Goal: Find specific page/section: Find specific page/section

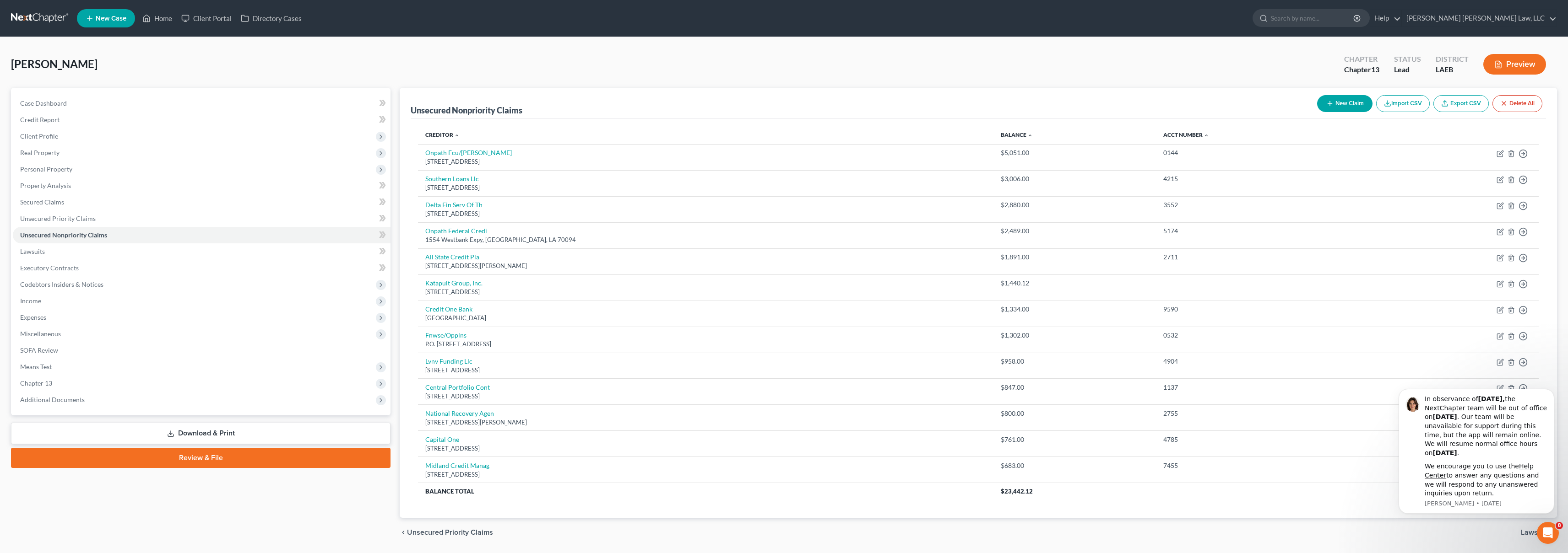
click at [40, 20] on link at bounding box center [40, 19] width 58 height 17
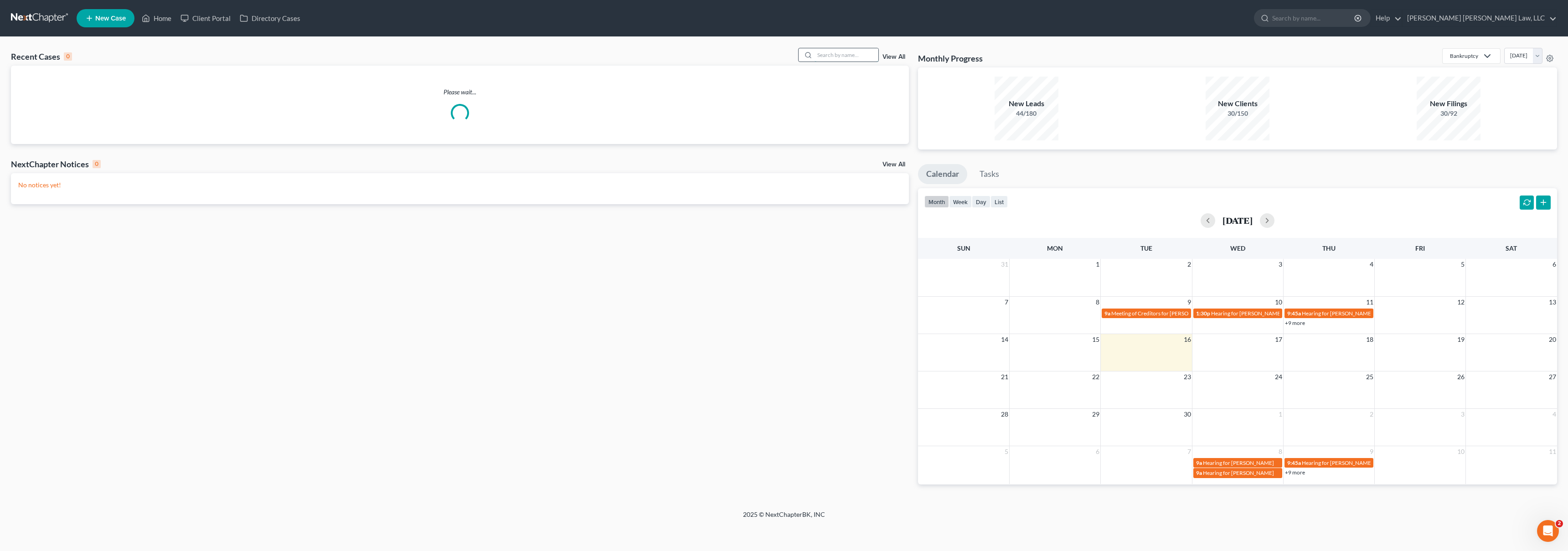
click at [839, 57] on input "search" at bounding box center [847, 55] width 64 height 13
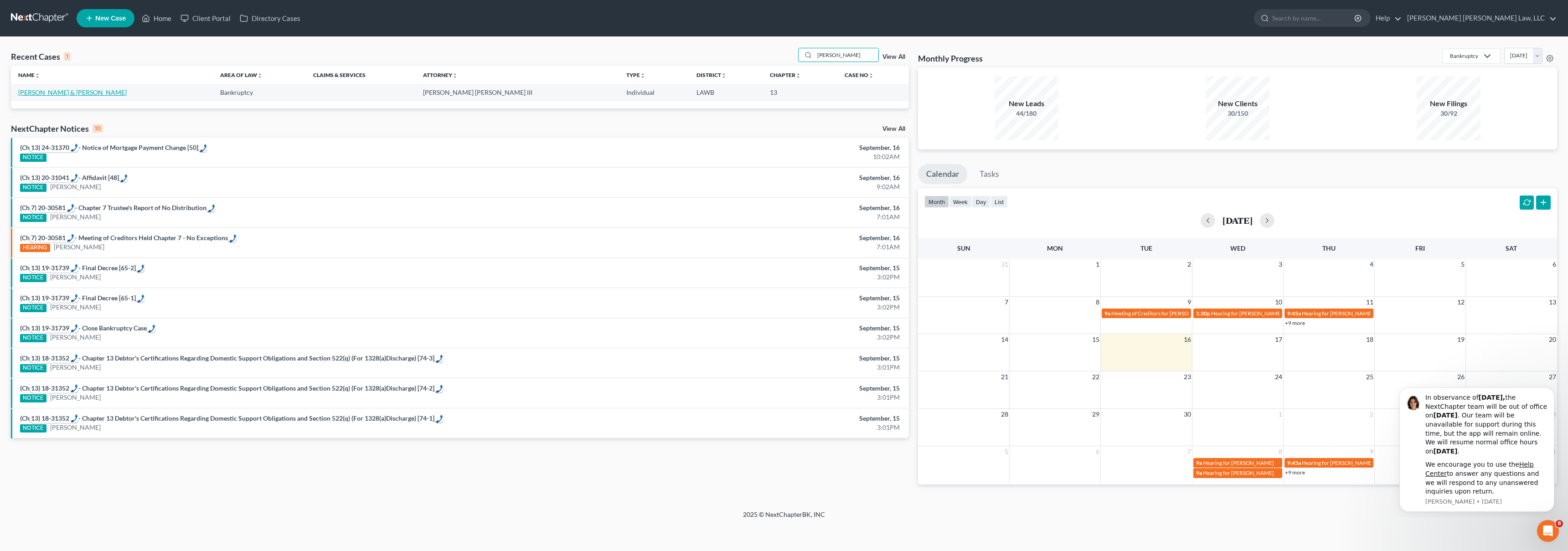
type input "Goodpaster"
click at [53, 89] on link "Goodpaster, Thomas & Sybil" at bounding box center [72, 93] width 109 height 7
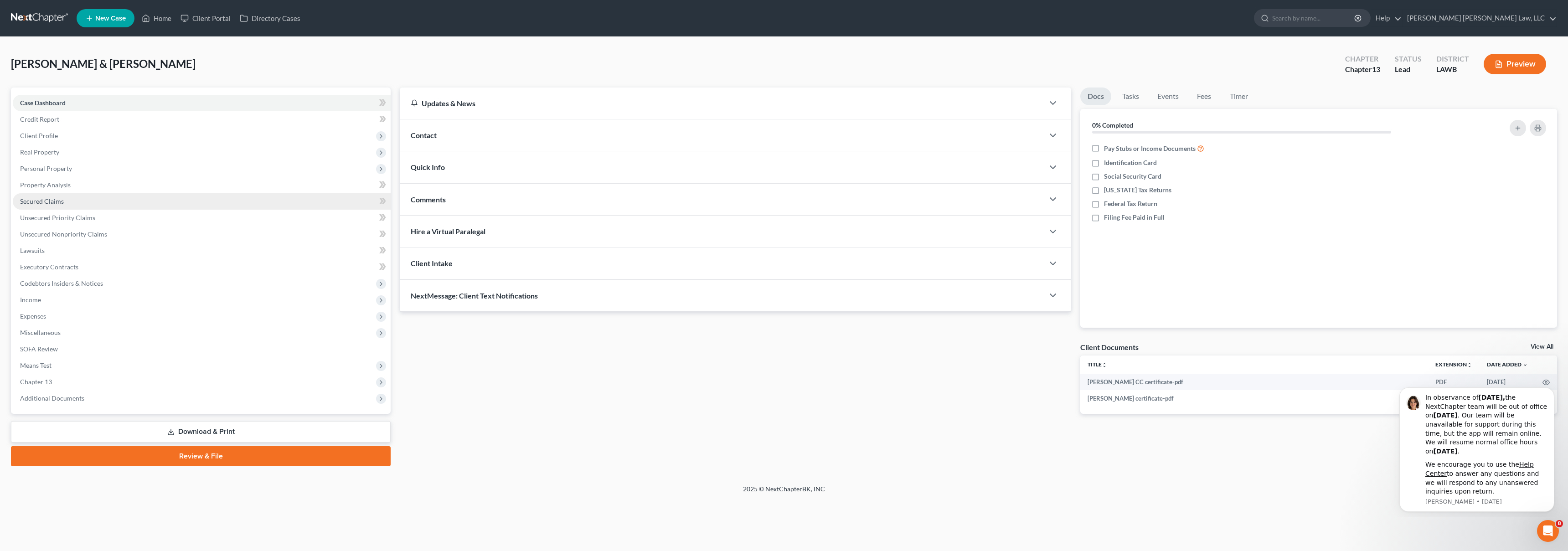
click at [77, 204] on link "Secured Claims" at bounding box center [202, 202] width 378 height 17
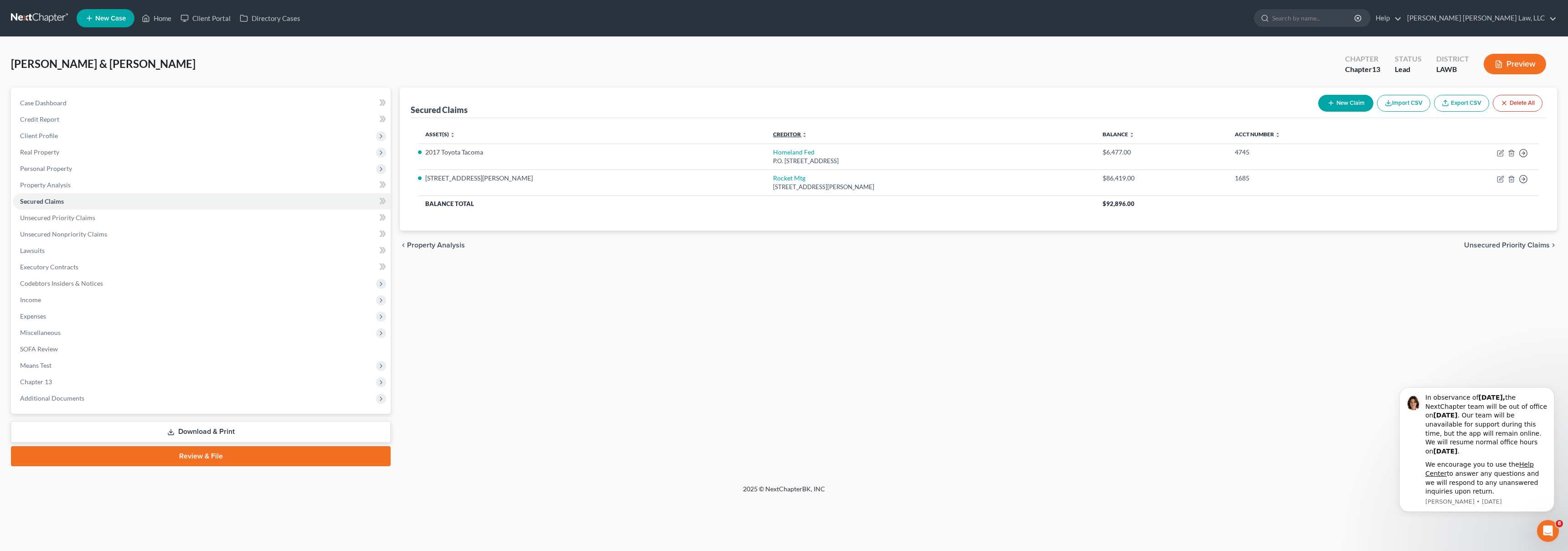
click at [773, 135] on link "Creditor expand_more expand_less unfold_more" at bounding box center [790, 134] width 35 height 7
click at [104, 233] on span "Unsecured Nonpriority Claims" at bounding box center [63, 234] width 87 height 7
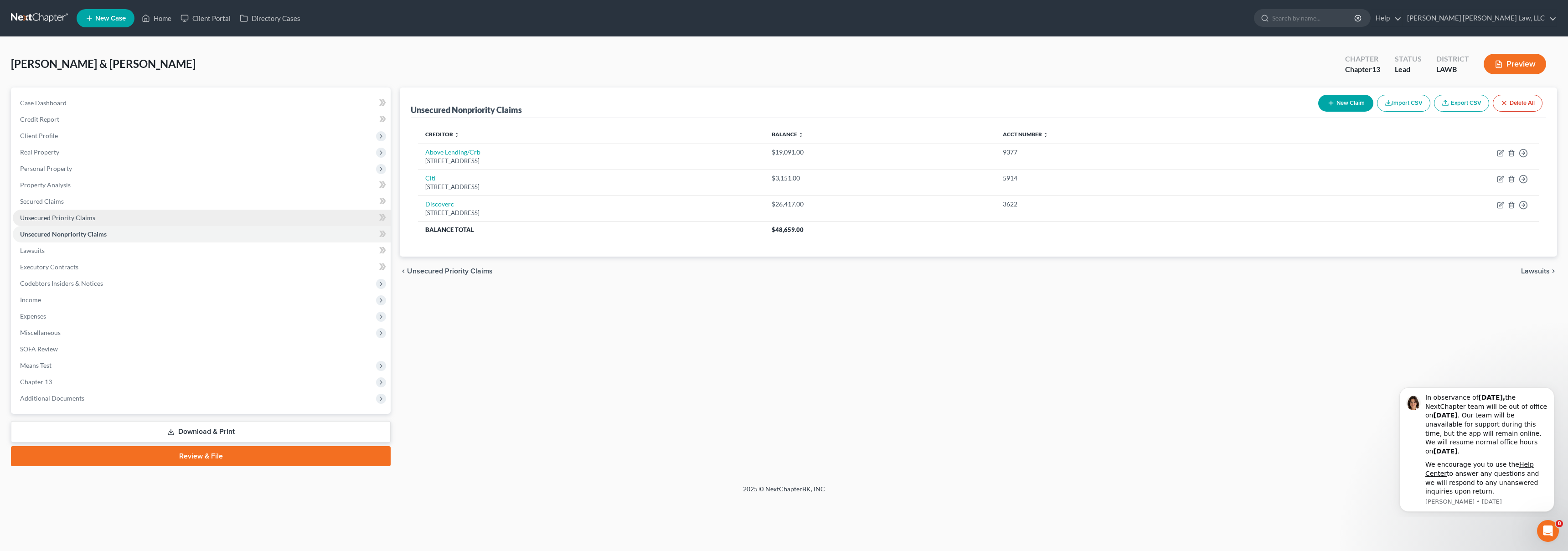
click at [117, 219] on link "Unsecured Priority Claims" at bounding box center [202, 218] width 378 height 17
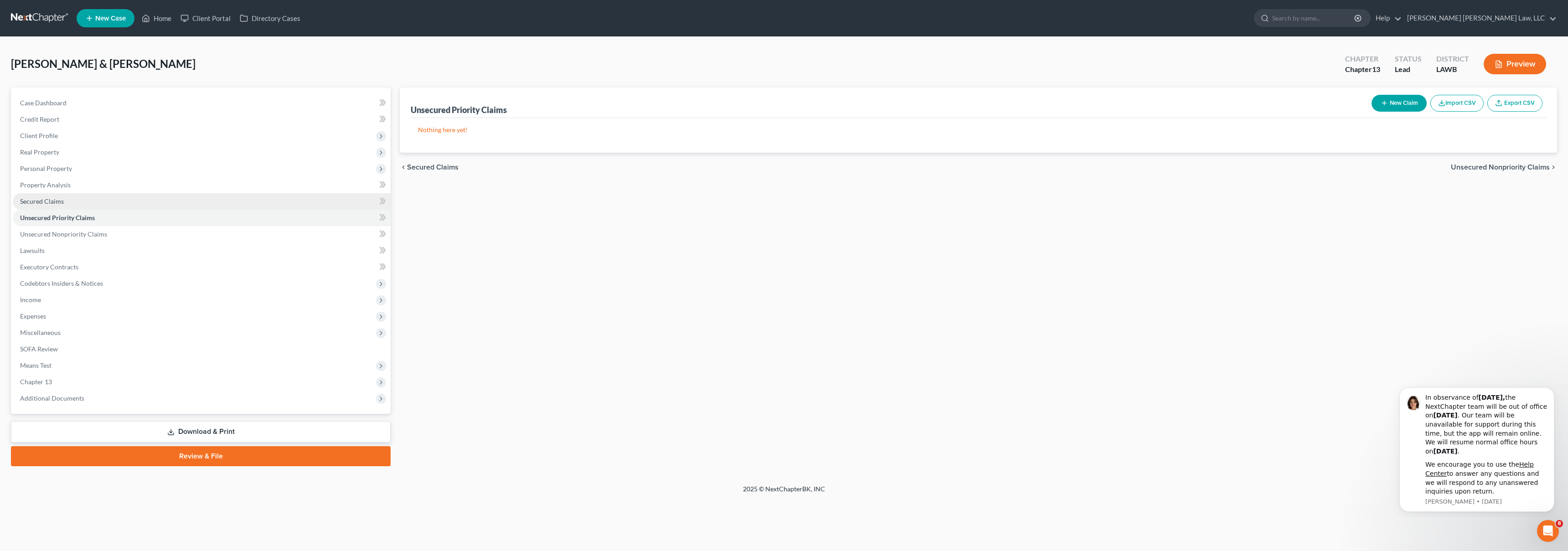
click at [145, 200] on link "Secured Claims" at bounding box center [202, 202] width 378 height 17
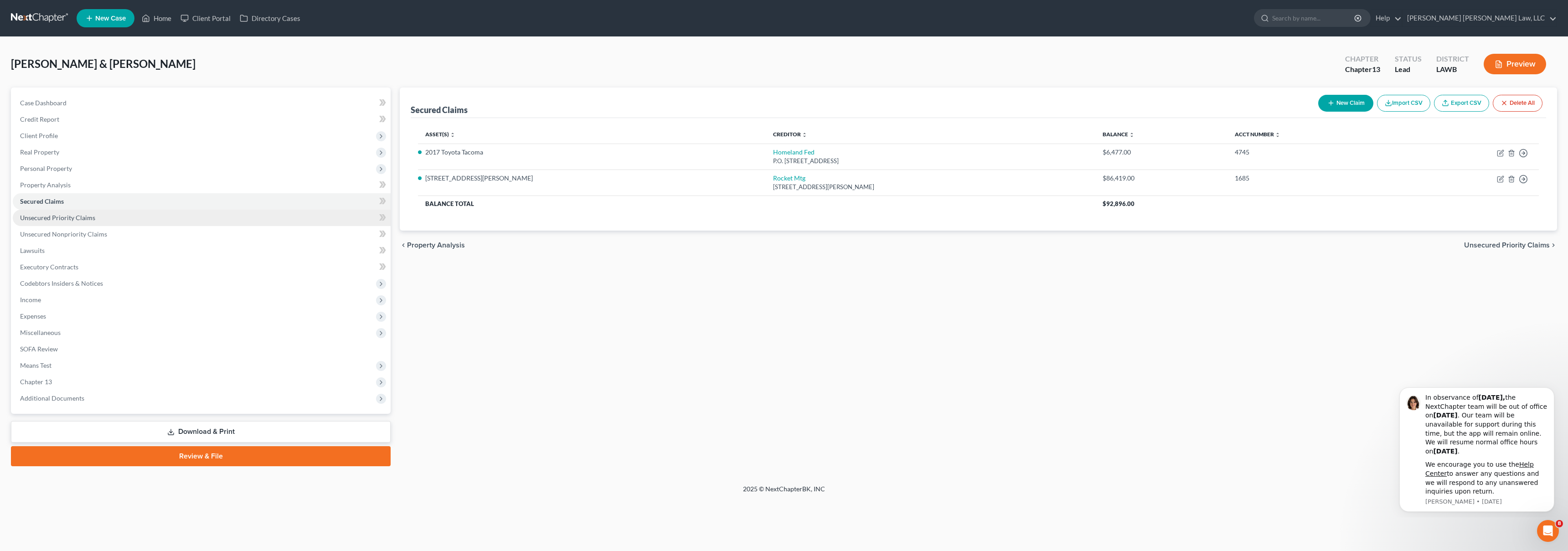
click at [148, 217] on link "Unsecured Priority Claims" at bounding box center [202, 218] width 378 height 17
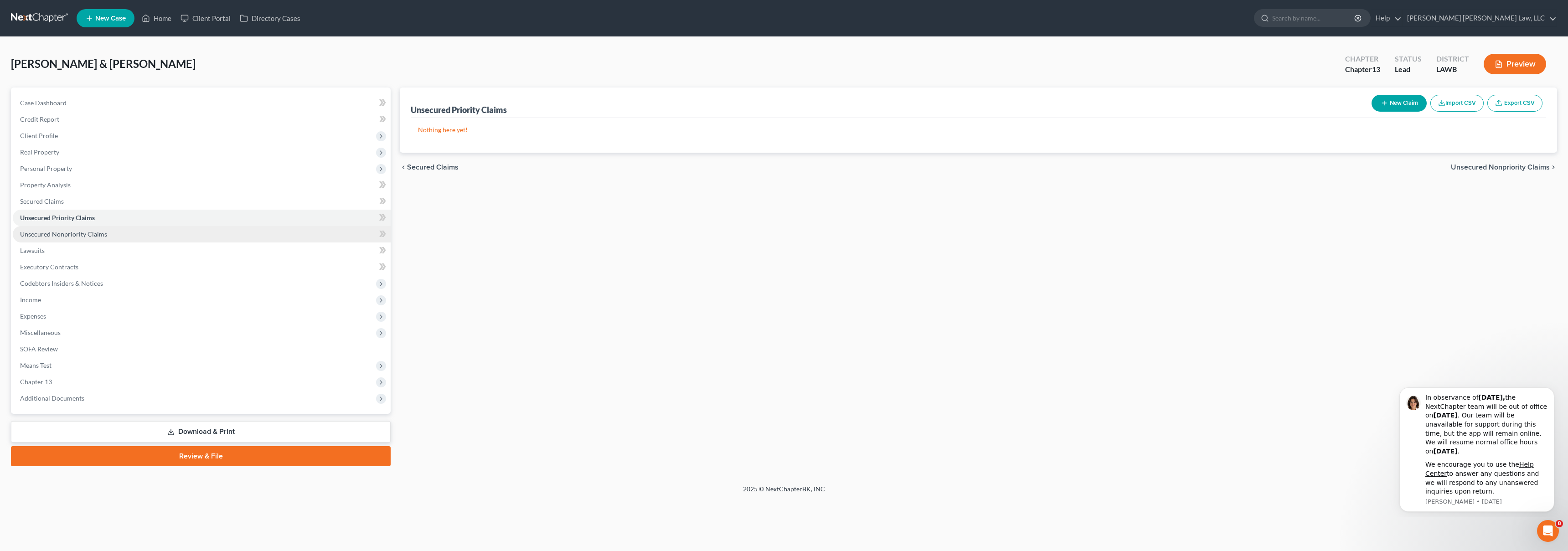
click at [149, 229] on link "Unsecured Nonpriority Claims" at bounding box center [202, 235] width 378 height 17
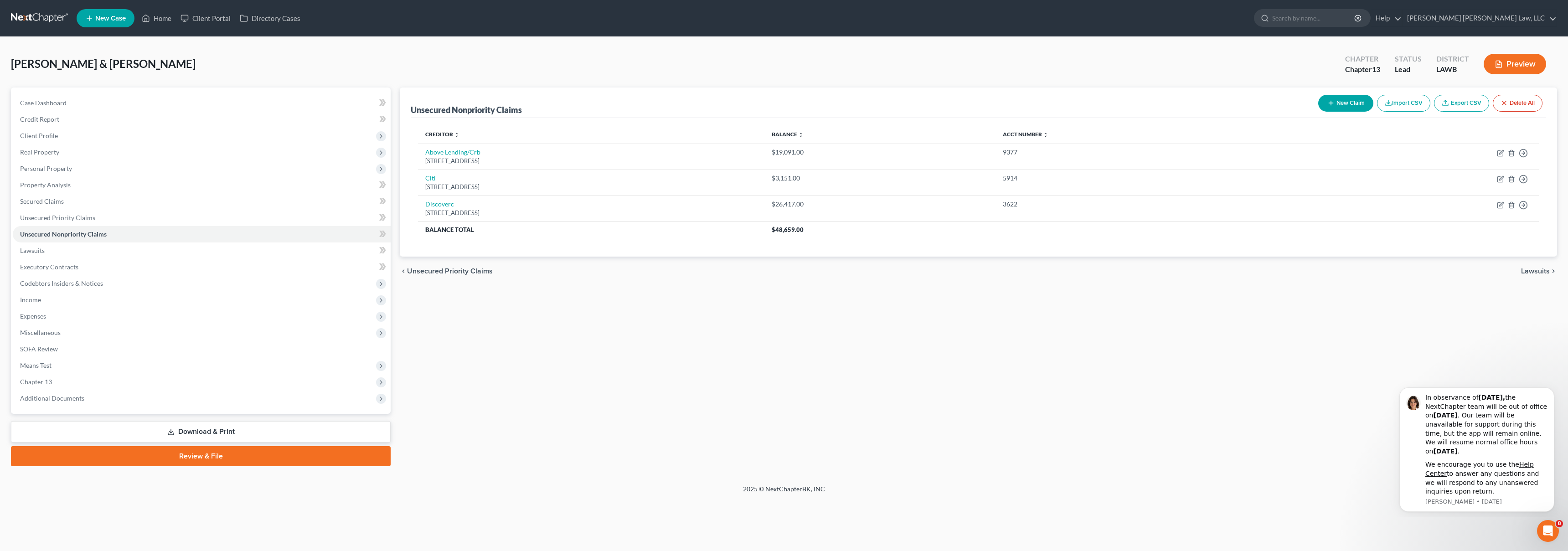
click at [804, 134] on link "Balance expand_more expand_less unfold_more" at bounding box center [788, 134] width 32 height 7
click at [804, 135] on link "Balance expand_more expand_less unfold_more" at bounding box center [788, 134] width 31 height 7
click at [875, 307] on div "Unsecured Nonpriority Claims New Claim Import CSV Export CSV Delete All Credito…" at bounding box center [978, 277] width 1167 height 379
